Goal: Task Accomplishment & Management: Use online tool/utility

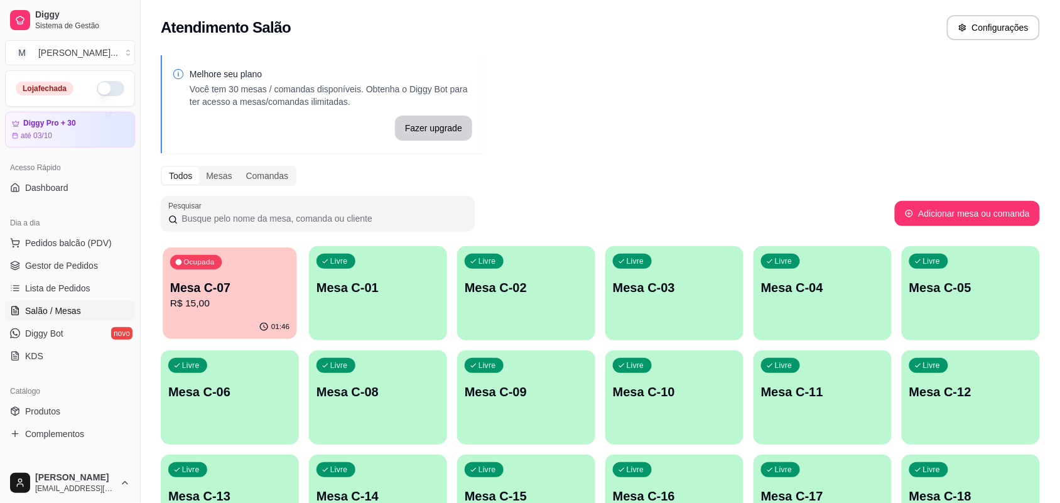
click at [195, 311] on div "Ocupada Mesa C-07 R$ 15,00" at bounding box center [230, 281] width 134 height 68
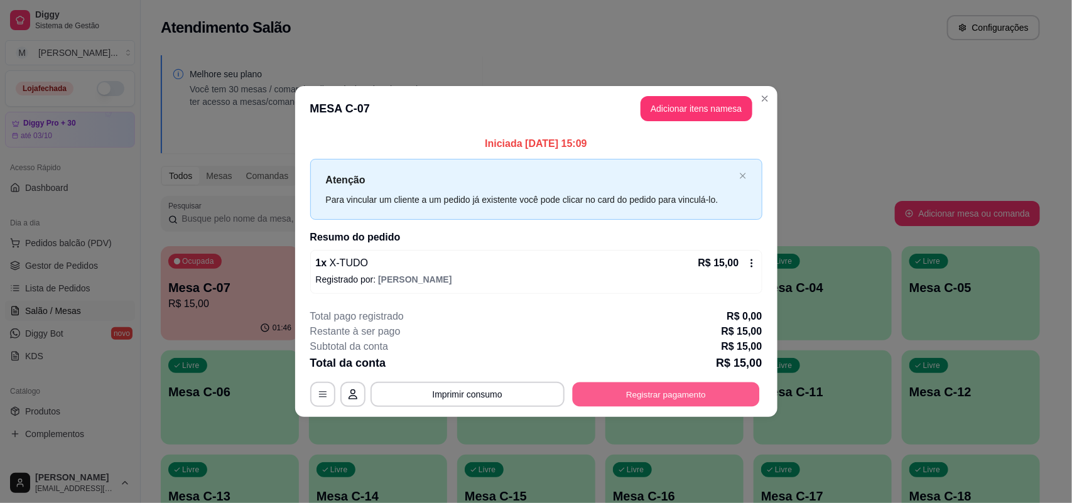
click at [653, 388] on button "Registrar pagamento" at bounding box center [665, 394] width 187 height 24
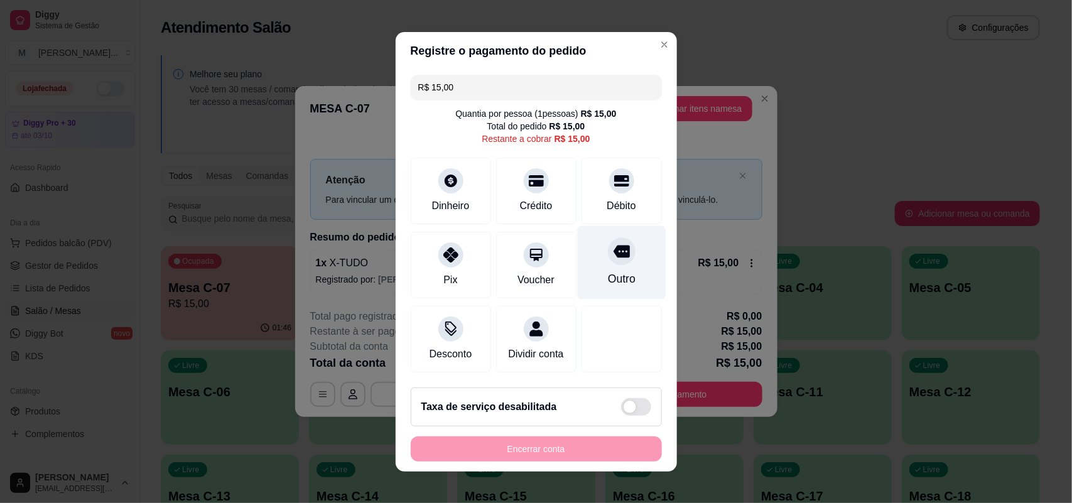
click at [607, 271] on div "Outro" at bounding box center [621, 279] width 28 height 16
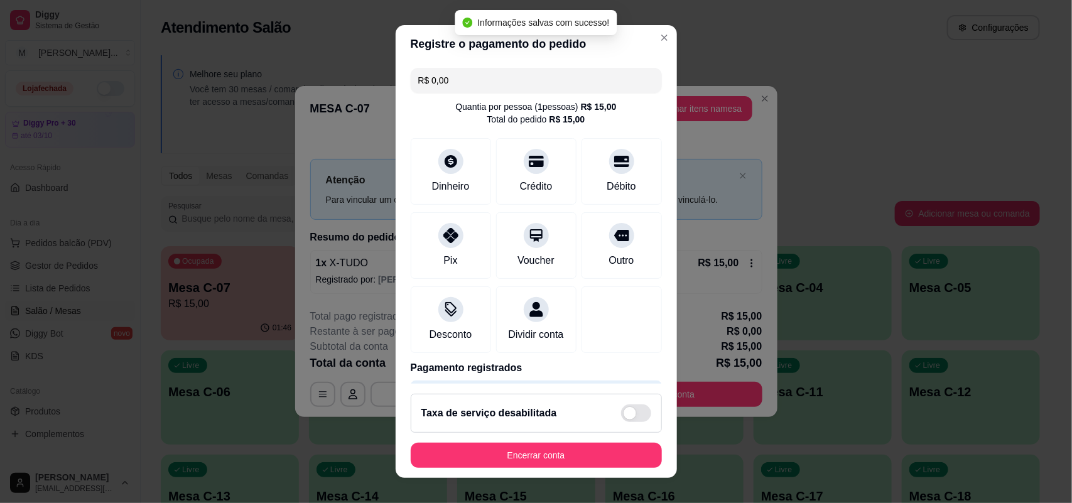
type input "R$ 0,00"
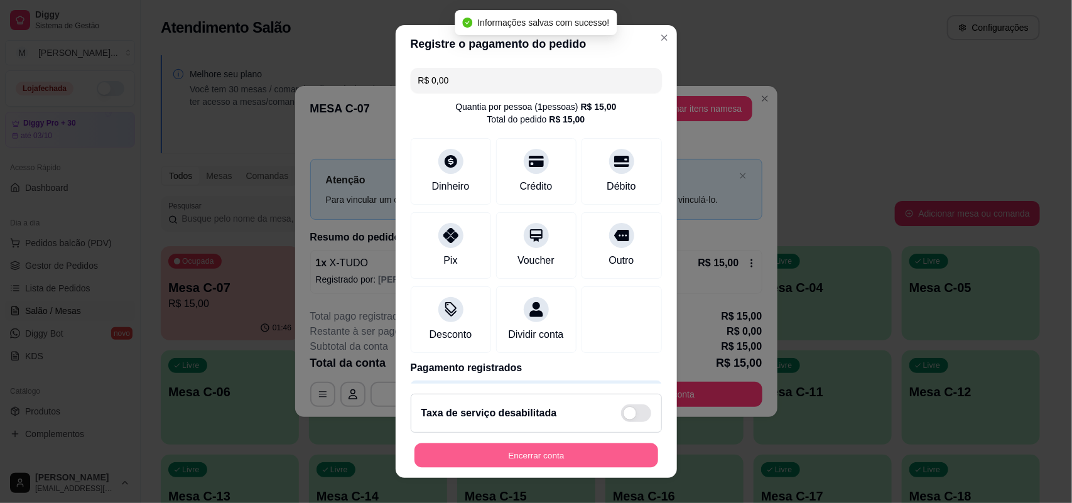
click at [573, 455] on button "Encerrar conta" at bounding box center [536, 455] width 244 height 24
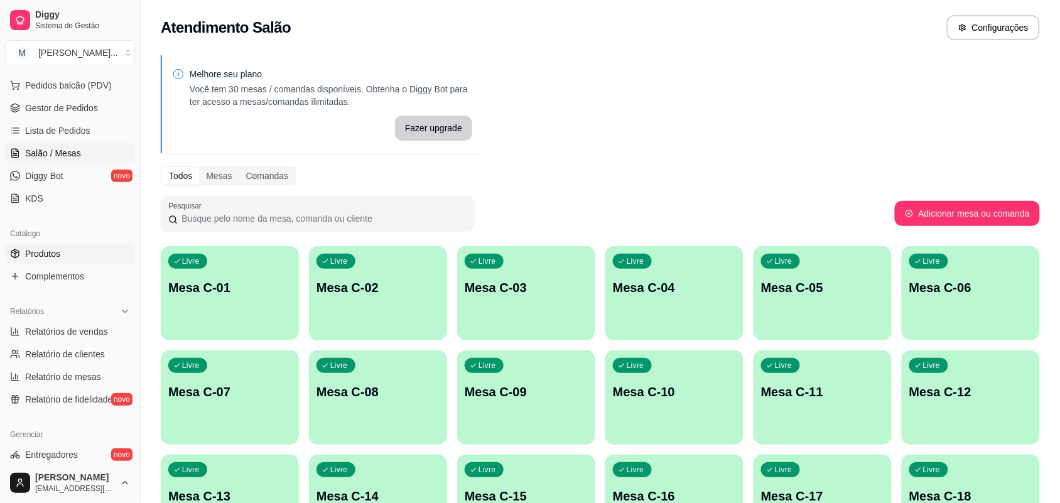
scroll to position [235, 0]
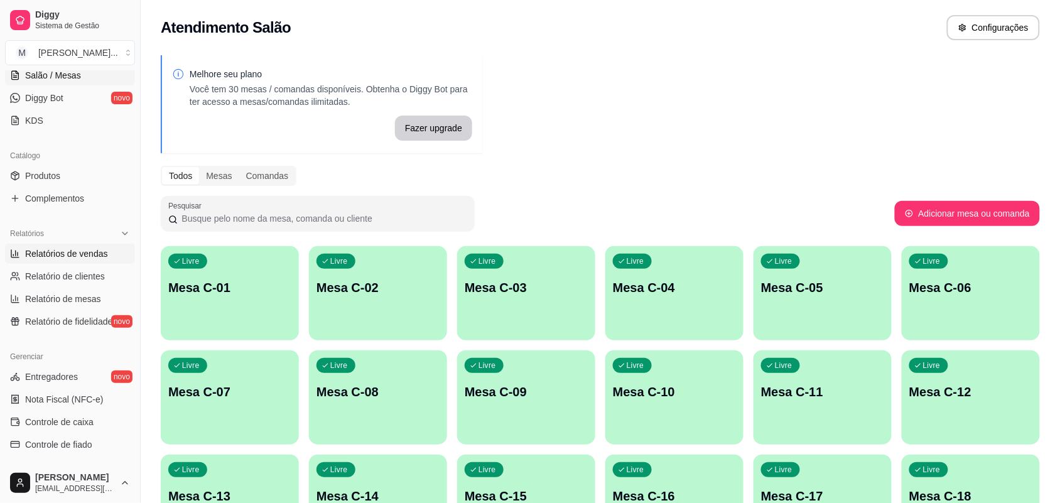
click at [57, 249] on span "Relatórios de vendas" at bounding box center [66, 253] width 83 height 13
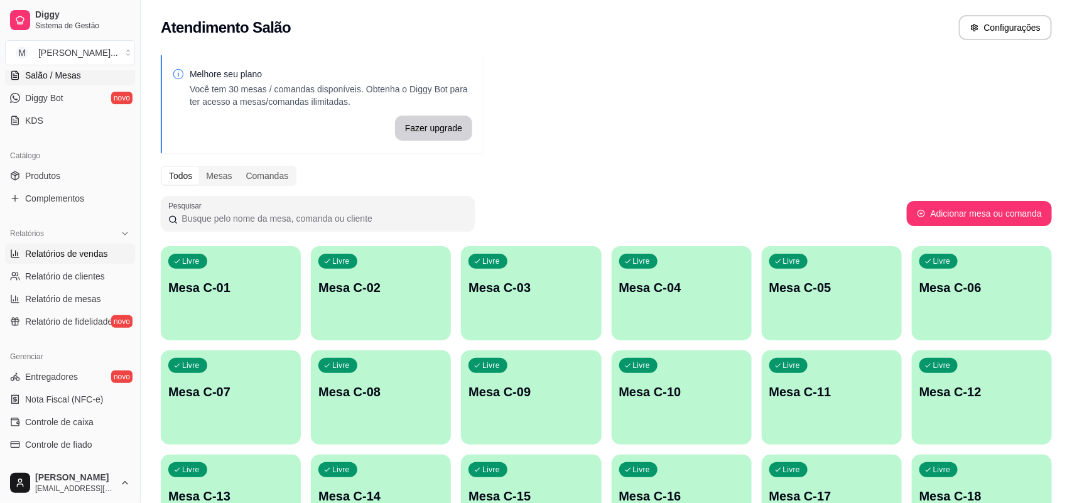
select select "ALL"
select select "0"
